Goal: Information Seeking & Learning: Understand process/instructions

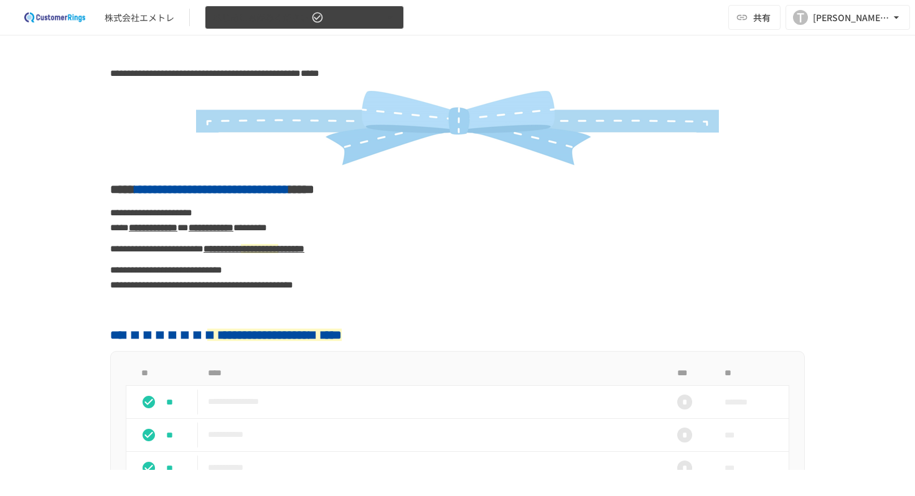
click at [319, 26] on button "はじめにお読みください" at bounding box center [304, 18] width 199 height 24
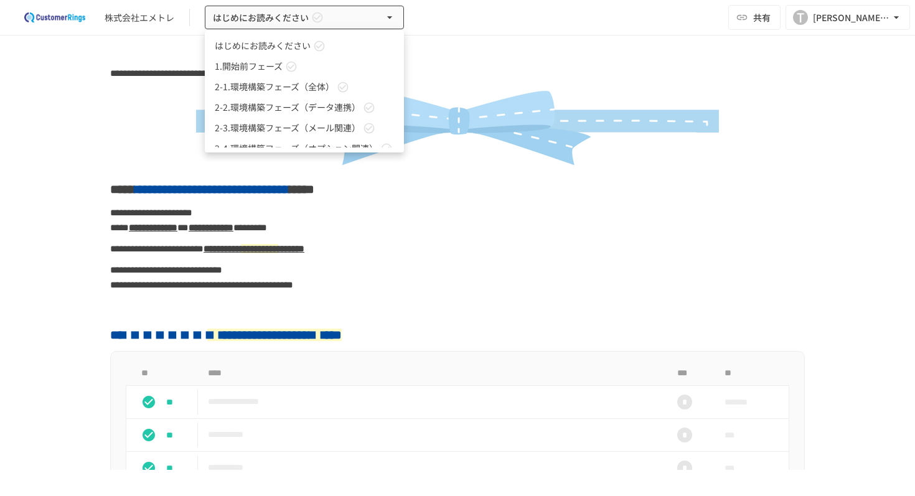
scroll to position [55, 0]
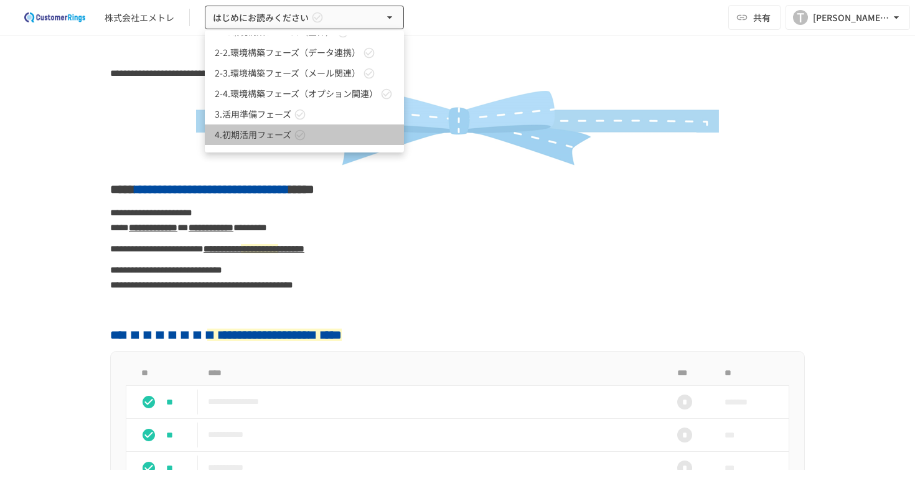
click at [280, 138] on span "4.初期活用フェーズ" at bounding box center [253, 134] width 77 height 13
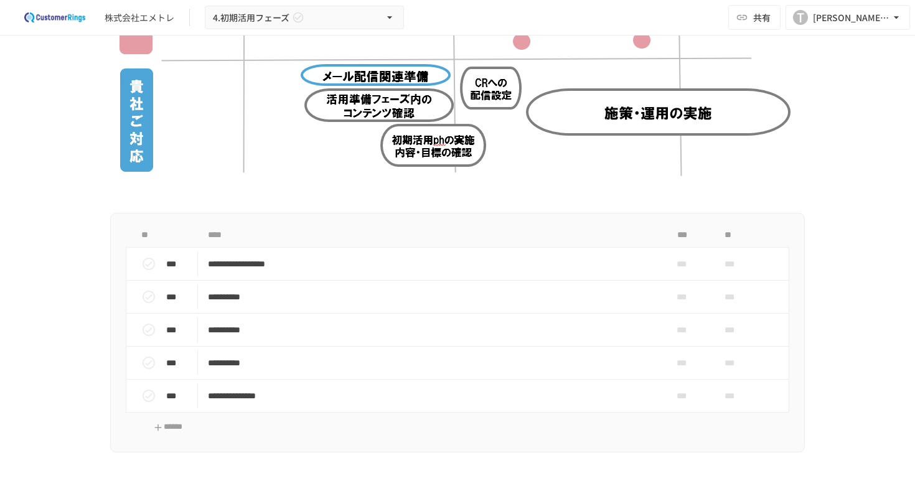
scroll to position [327, 0]
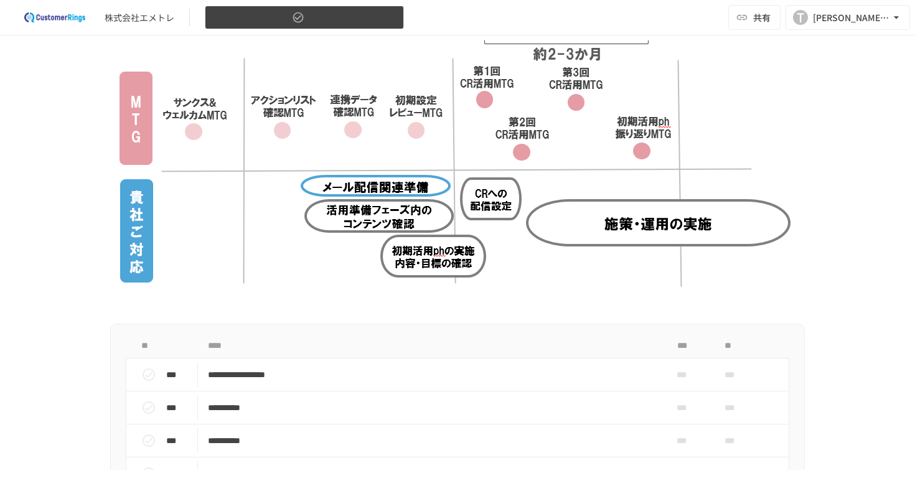
click at [322, 14] on button "4.初期活用フェーズ" at bounding box center [304, 18] width 199 height 24
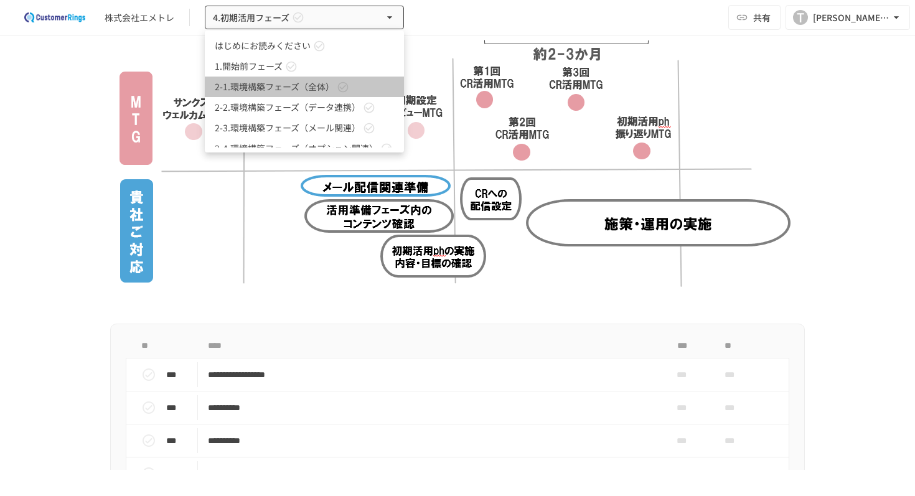
click at [311, 91] on span "2-1.環境構築フェーズ（全体）" at bounding box center [275, 86] width 120 height 13
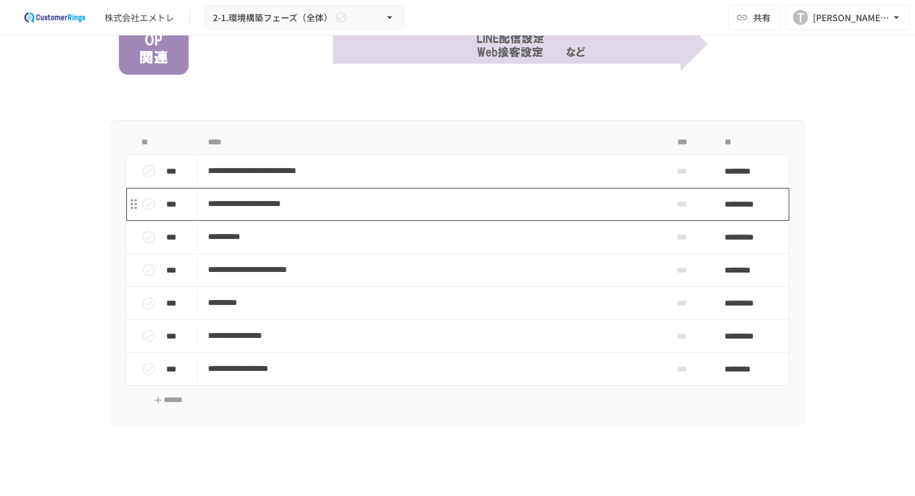
scroll to position [659, 0]
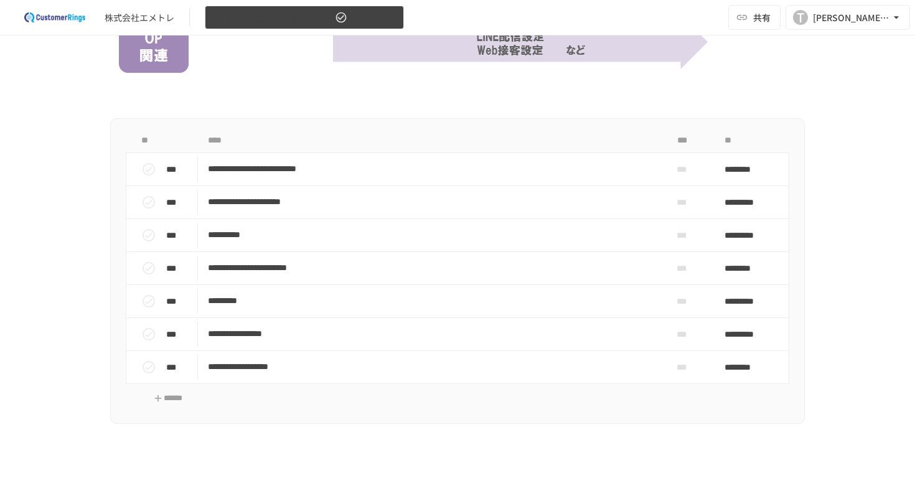
click at [303, 27] on button "2-1.環境構築フェーズ（全体）" at bounding box center [304, 18] width 199 height 24
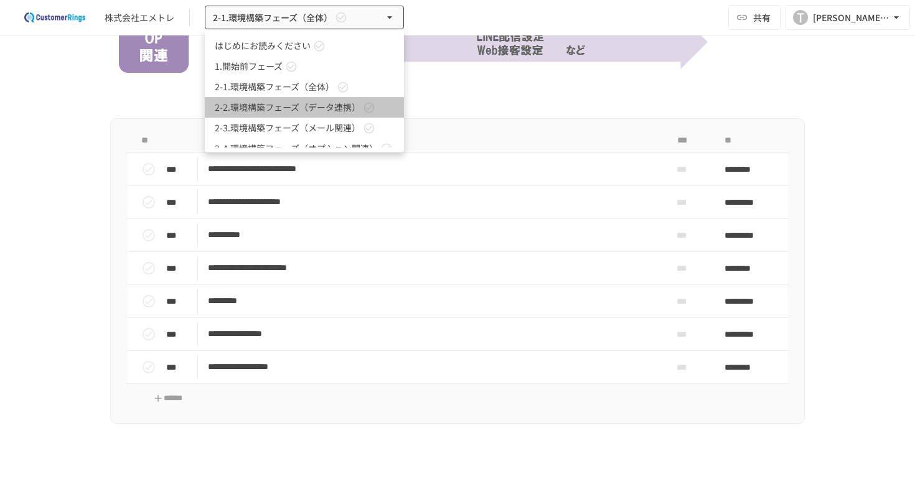
click at [288, 106] on span "2-2.環境構築フェーズ（データ連携）" at bounding box center [288, 107] width 146 height 13
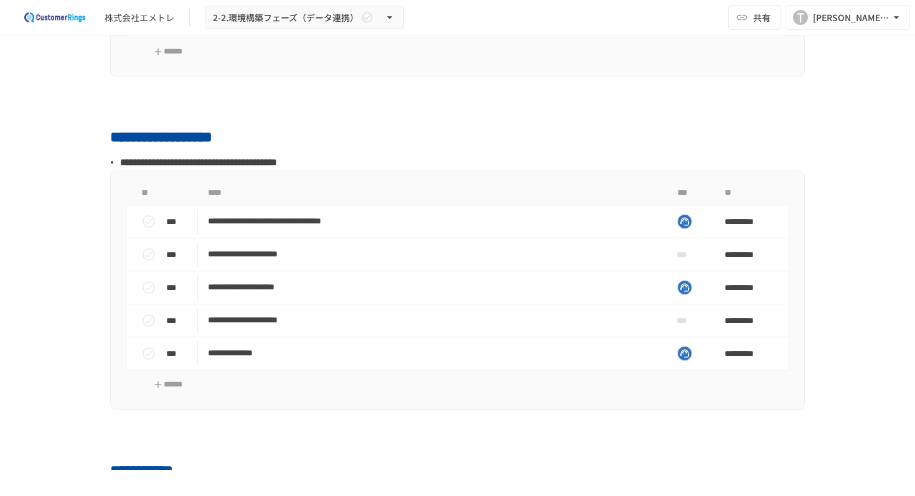
scroll to position [1708, 0]
